Goal: Information Seeking & Learning: Learn about a topic

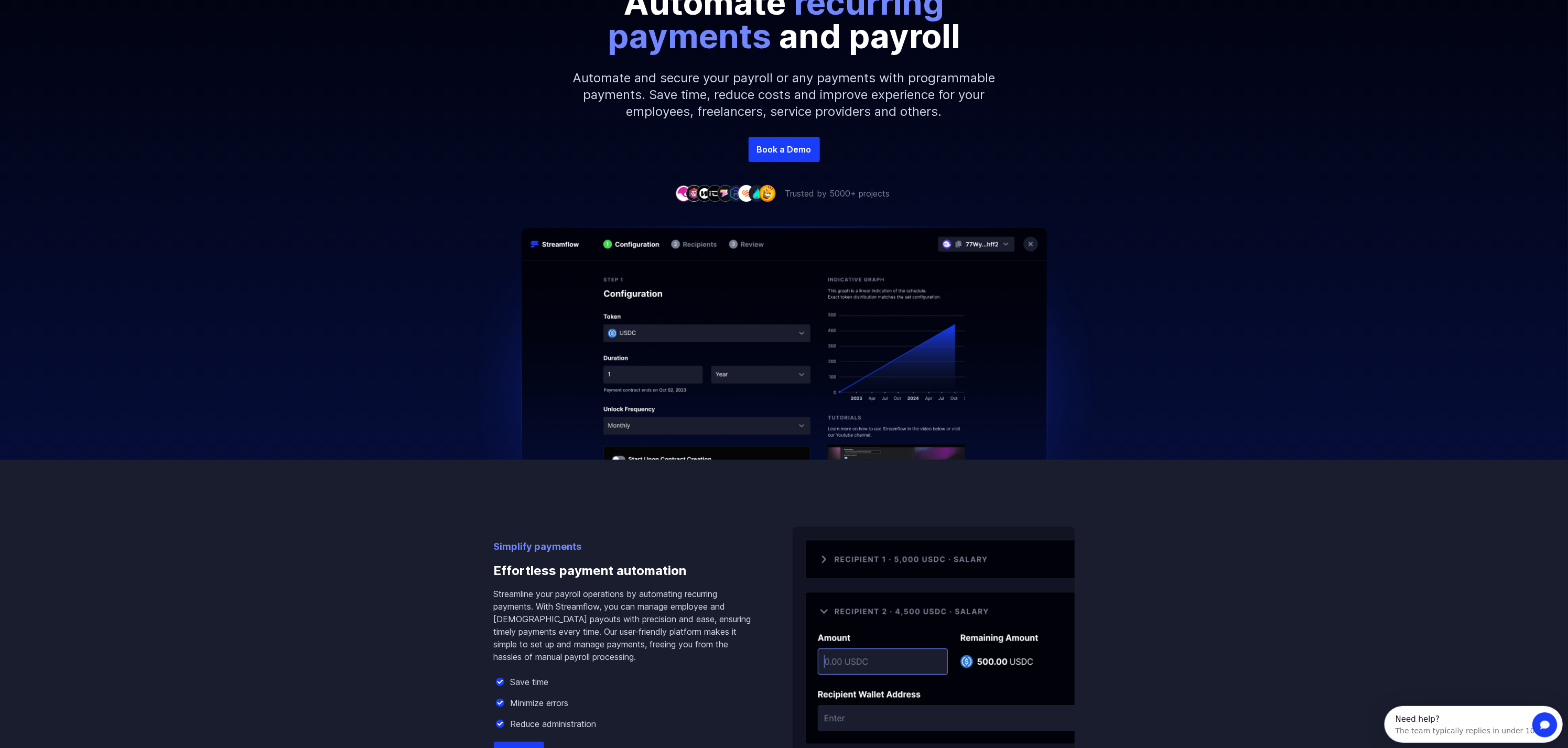
scroll to position [209, 0]
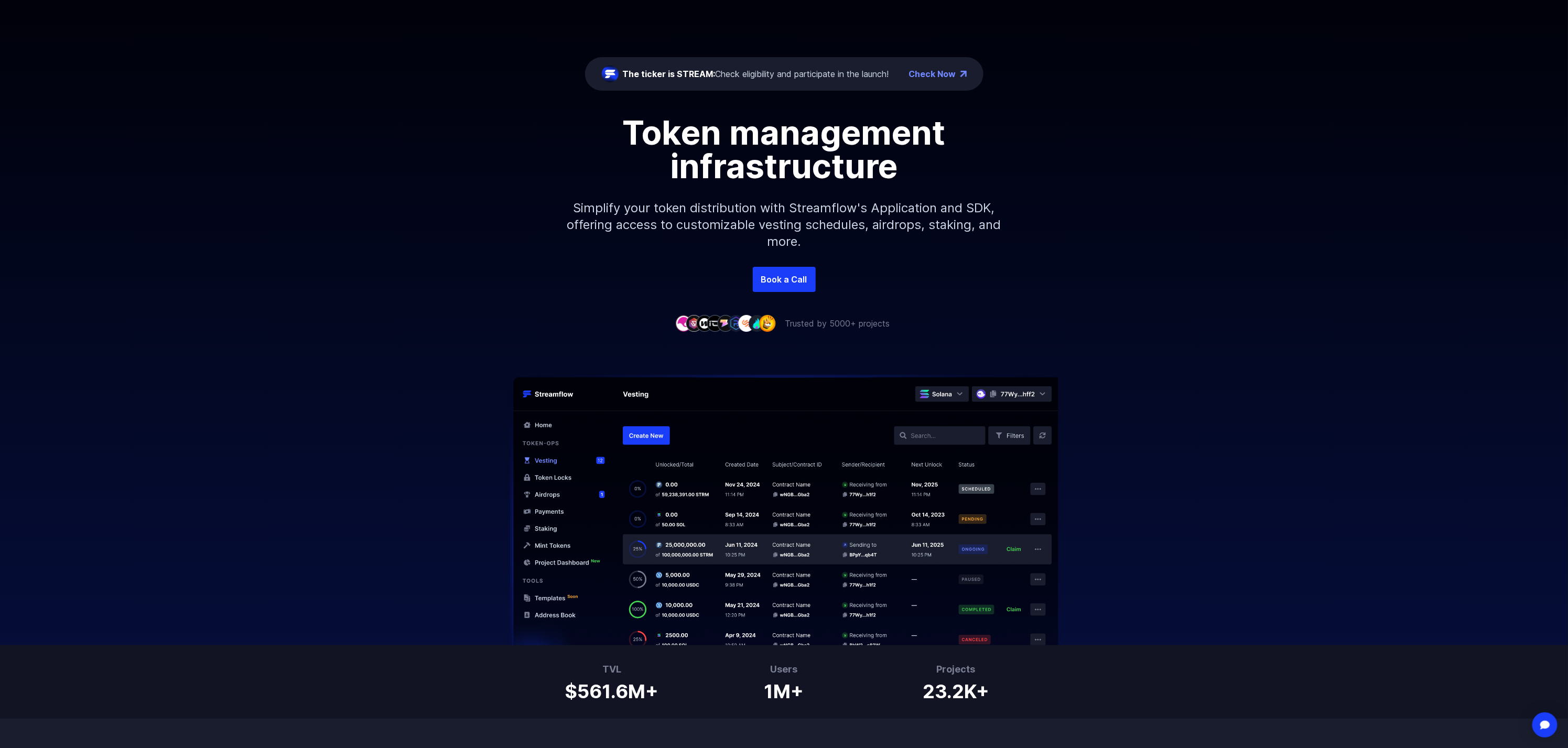
scroll to position [104, 0]
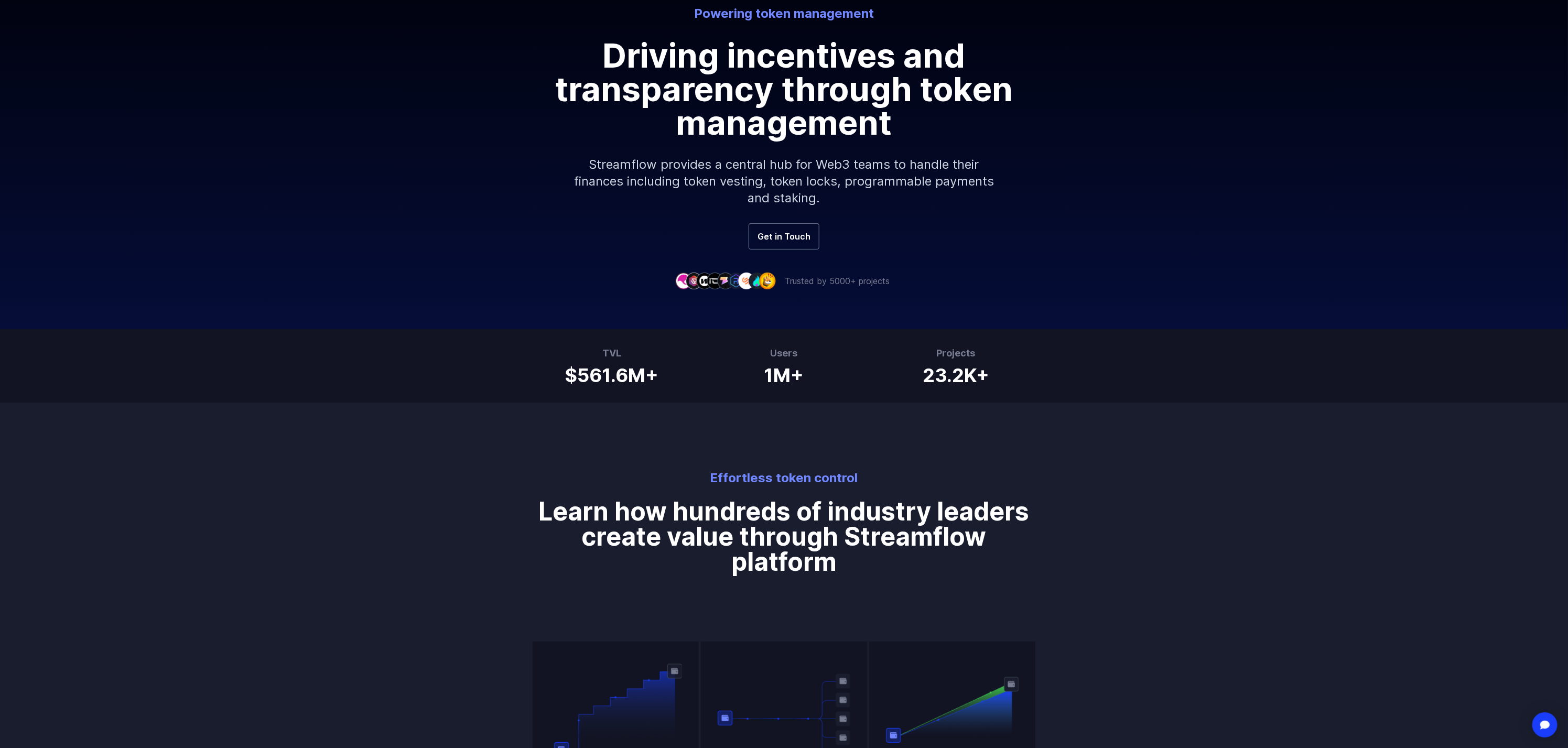
scroll to position [157, 0]
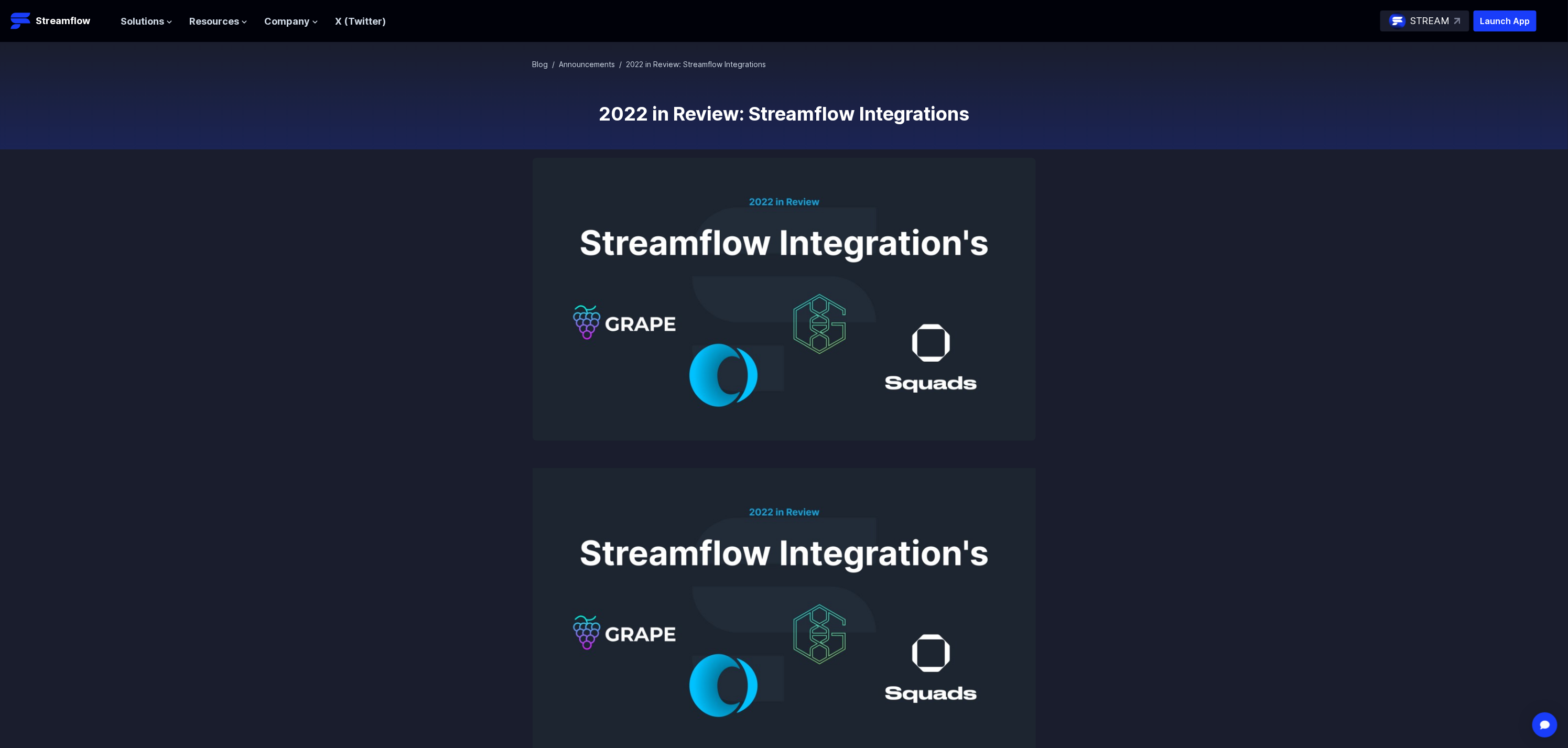
scroll to position [53, 0]
